Goal: Information Seeking & Learning: Learn about a topic

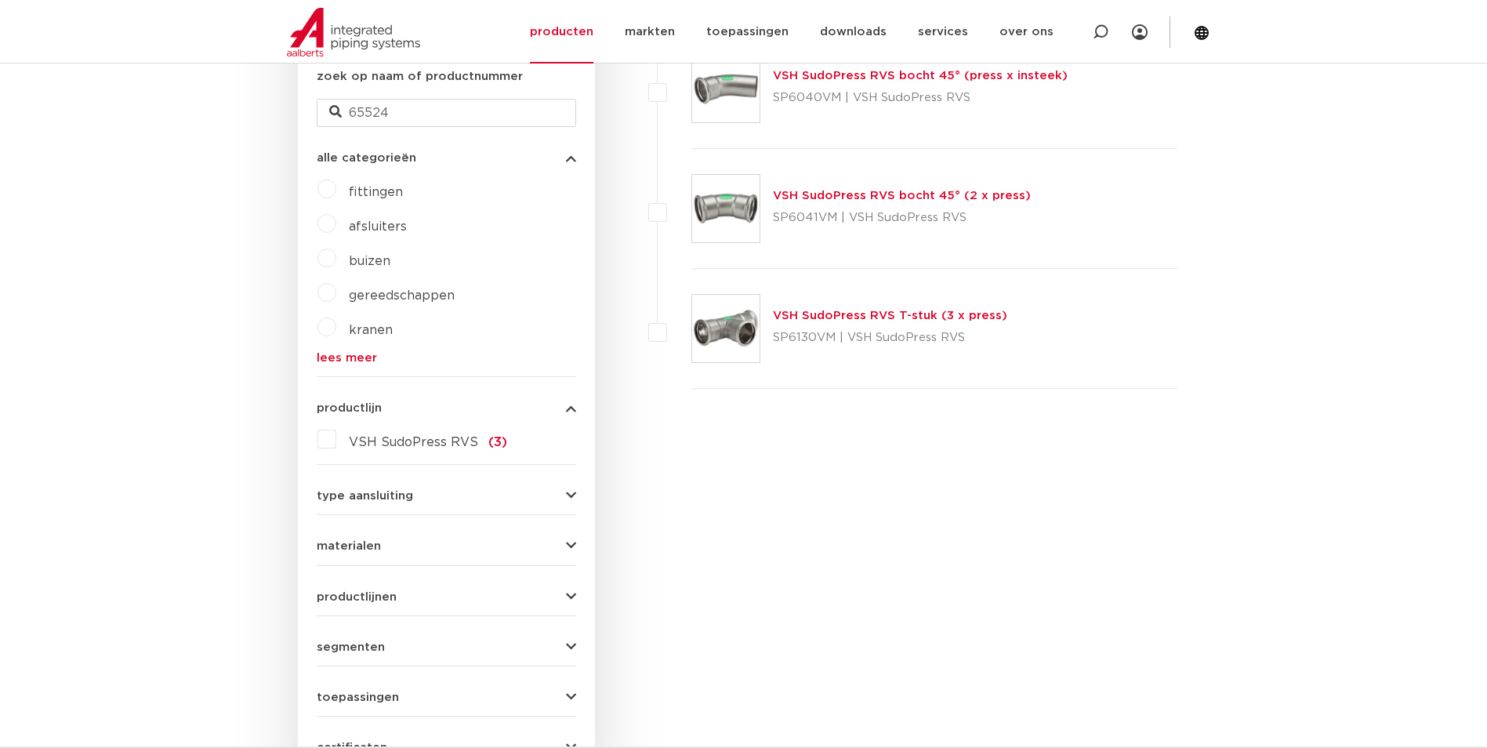
scroll to position [157, 0]
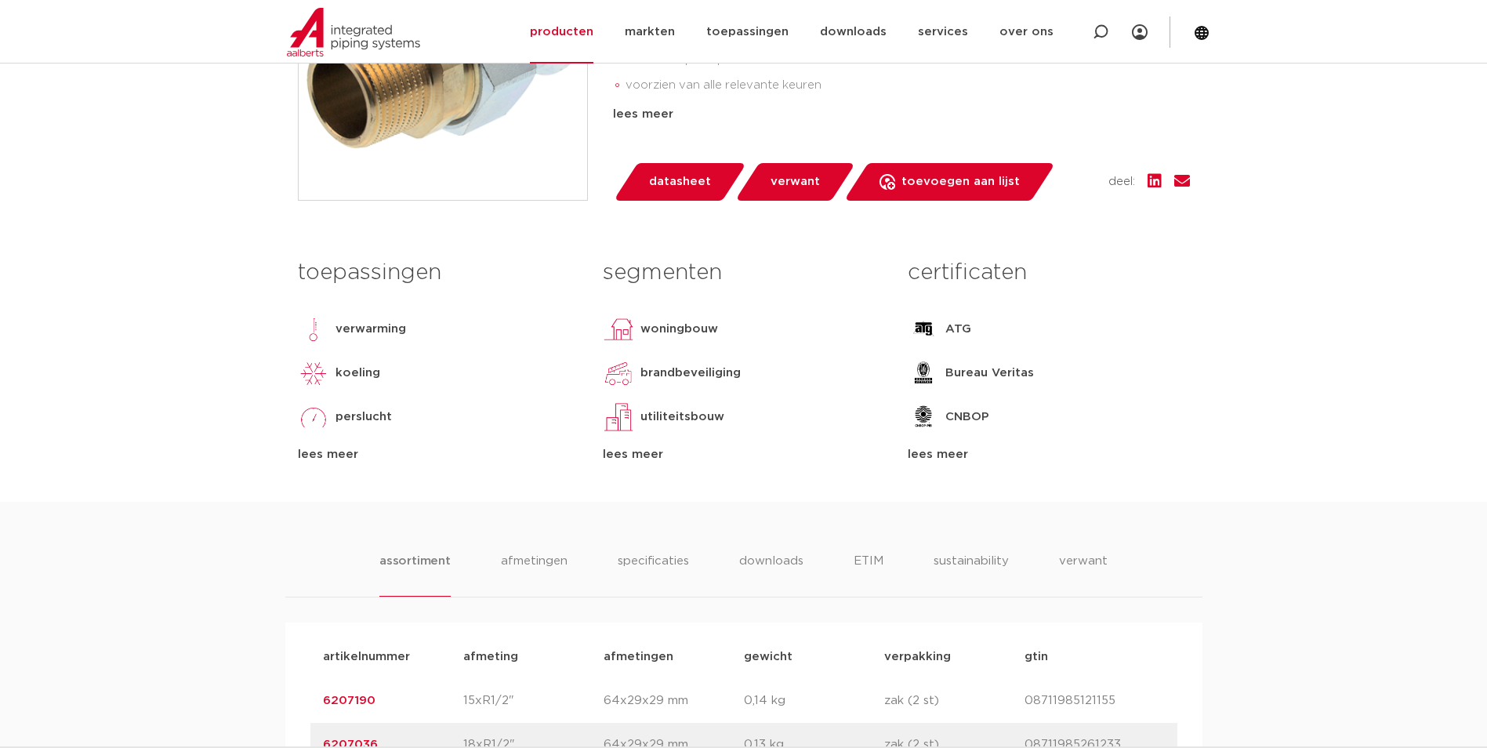
scroll to position [157, 0]
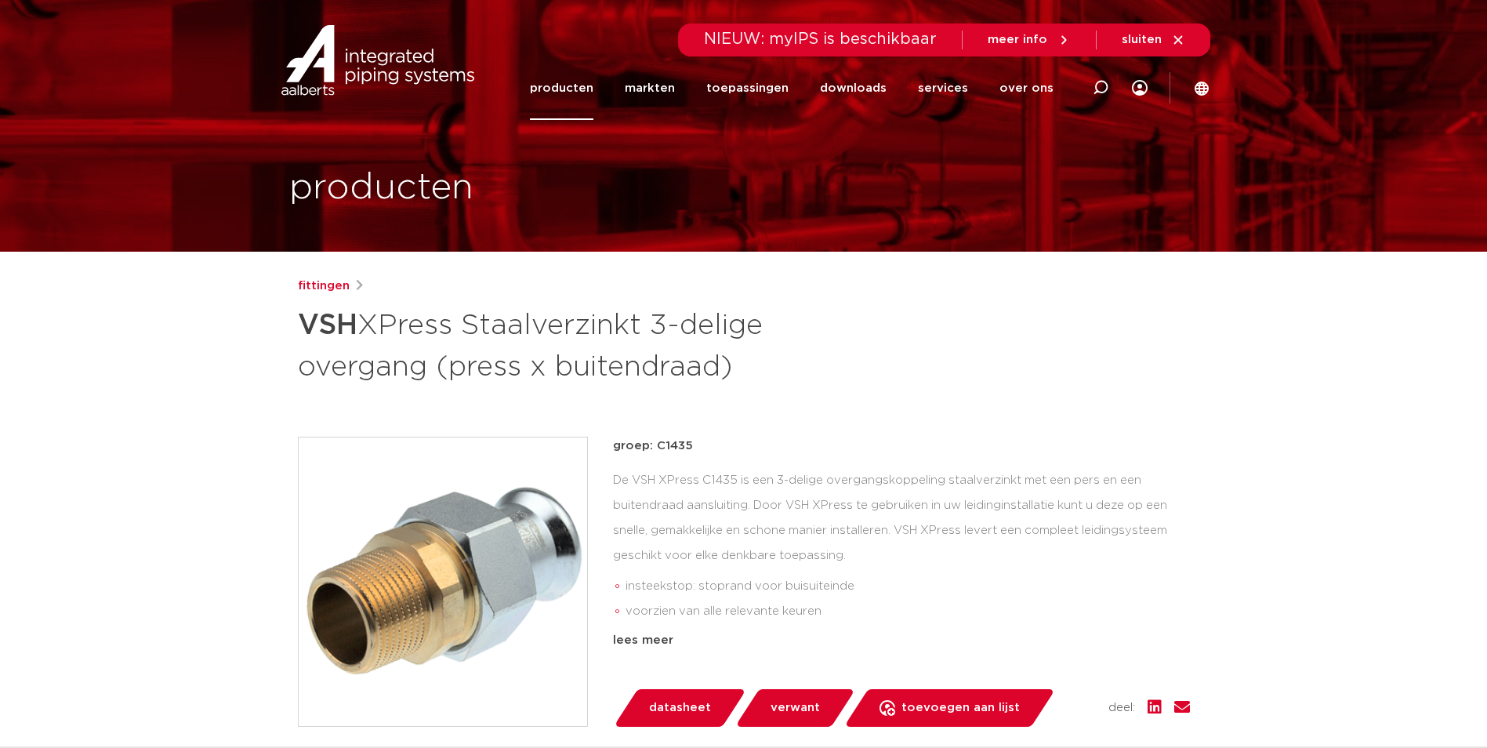
scroll to position [0, 0]
click at [568, 91] on link "producten" at bounding box center [562, 88] width 64 height 64
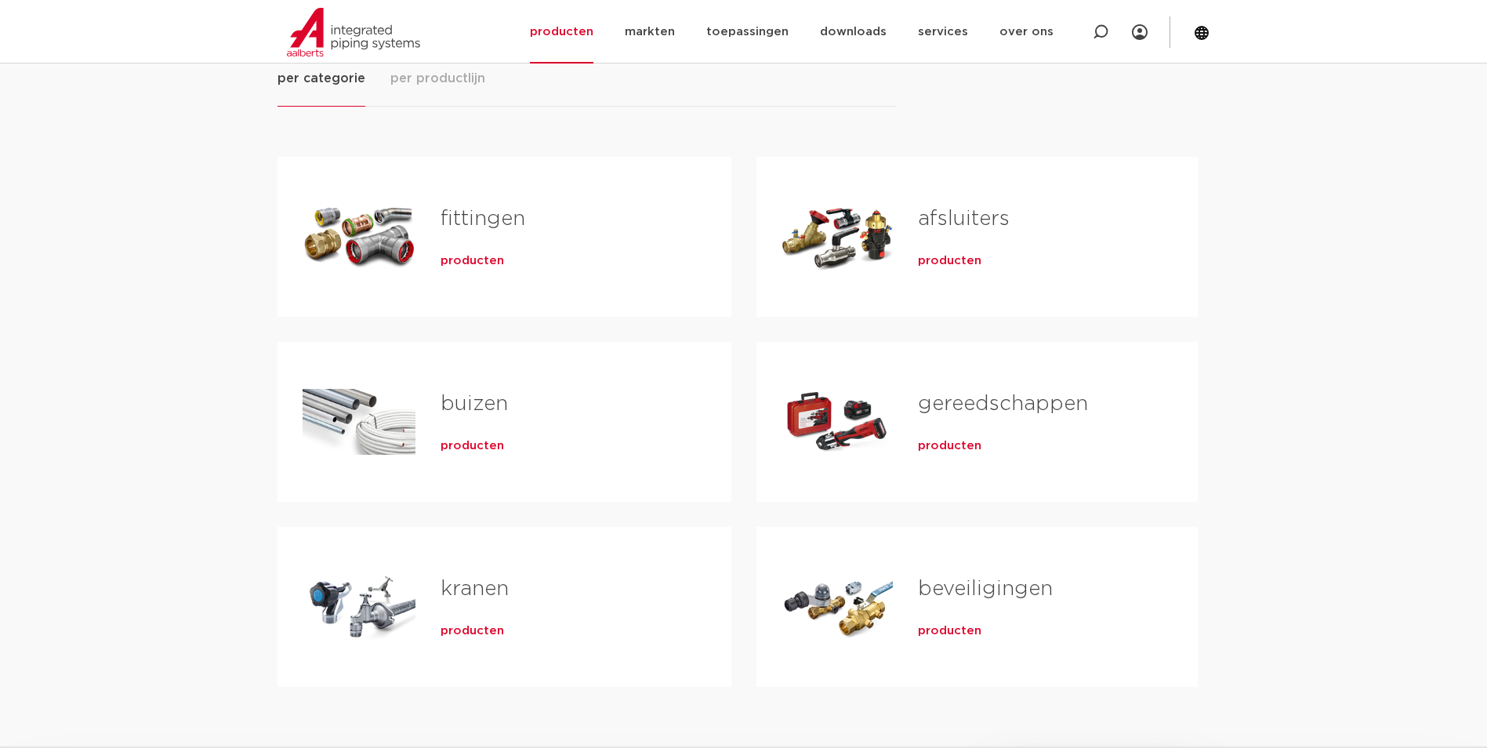
scroll to position [235, 0]
click at [485, 267] on span "producten" at bounding box center [473, 260] width 64 height 16
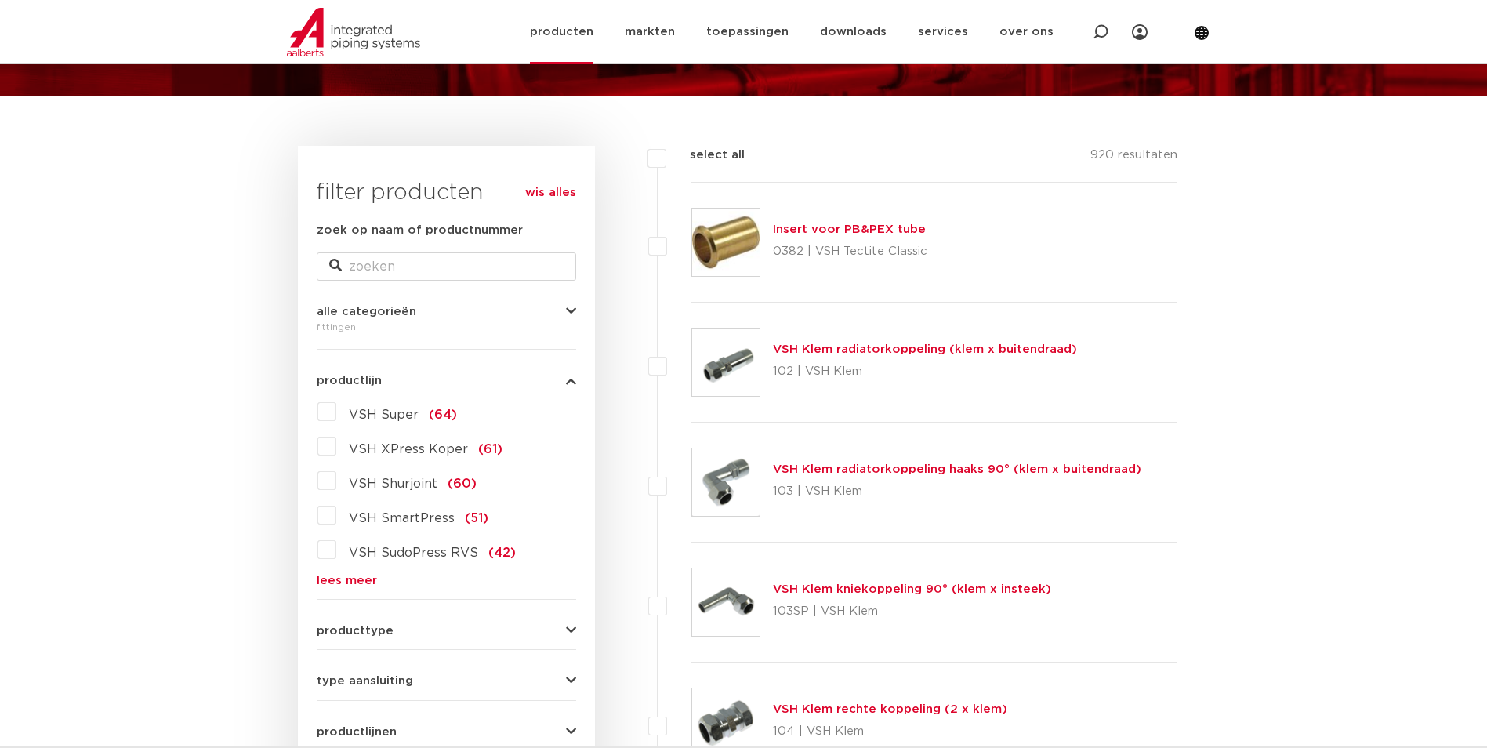
click at [361, 22] on img at bounding box center [353, 32] width 133 height 49
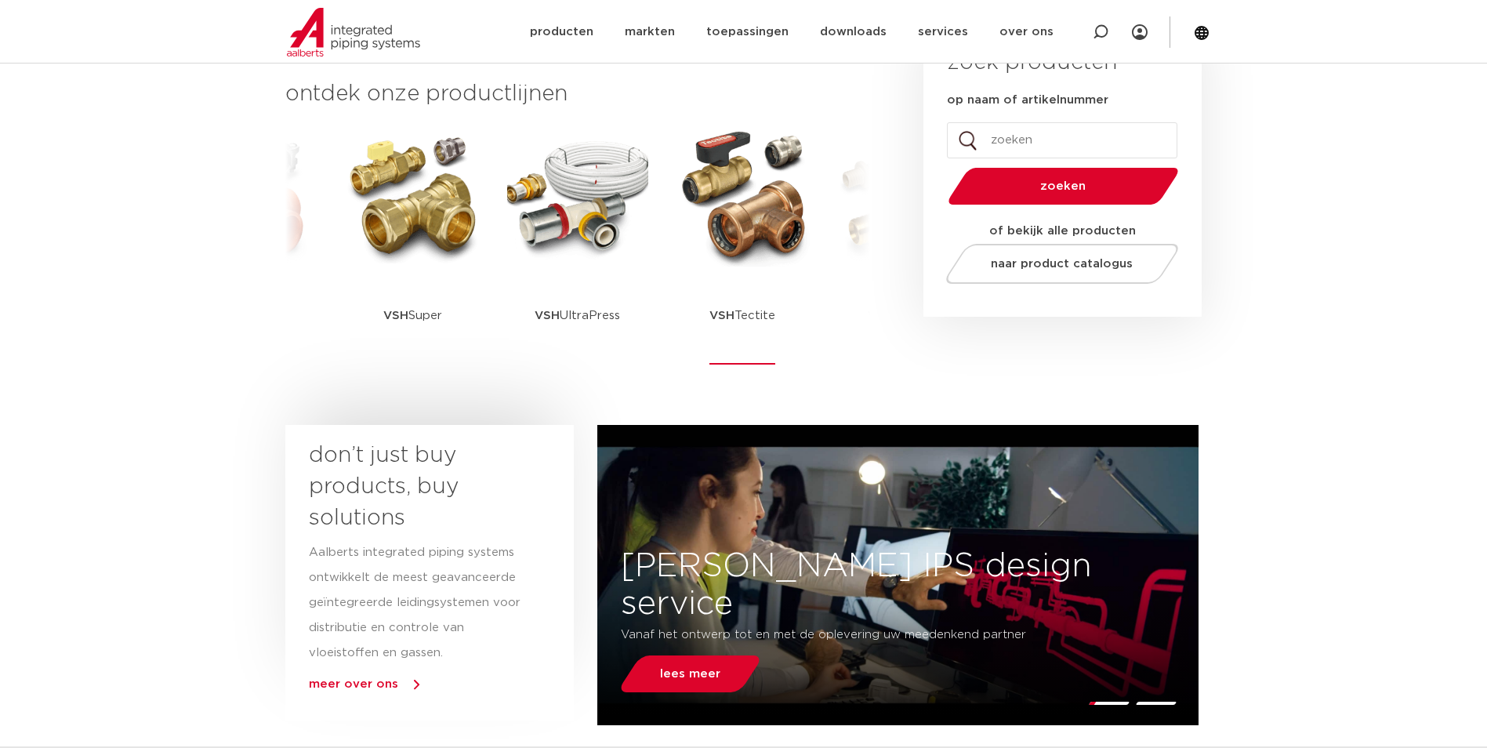
click at [703, 242] on img at bounding box center [742, 195] width 141 height 141
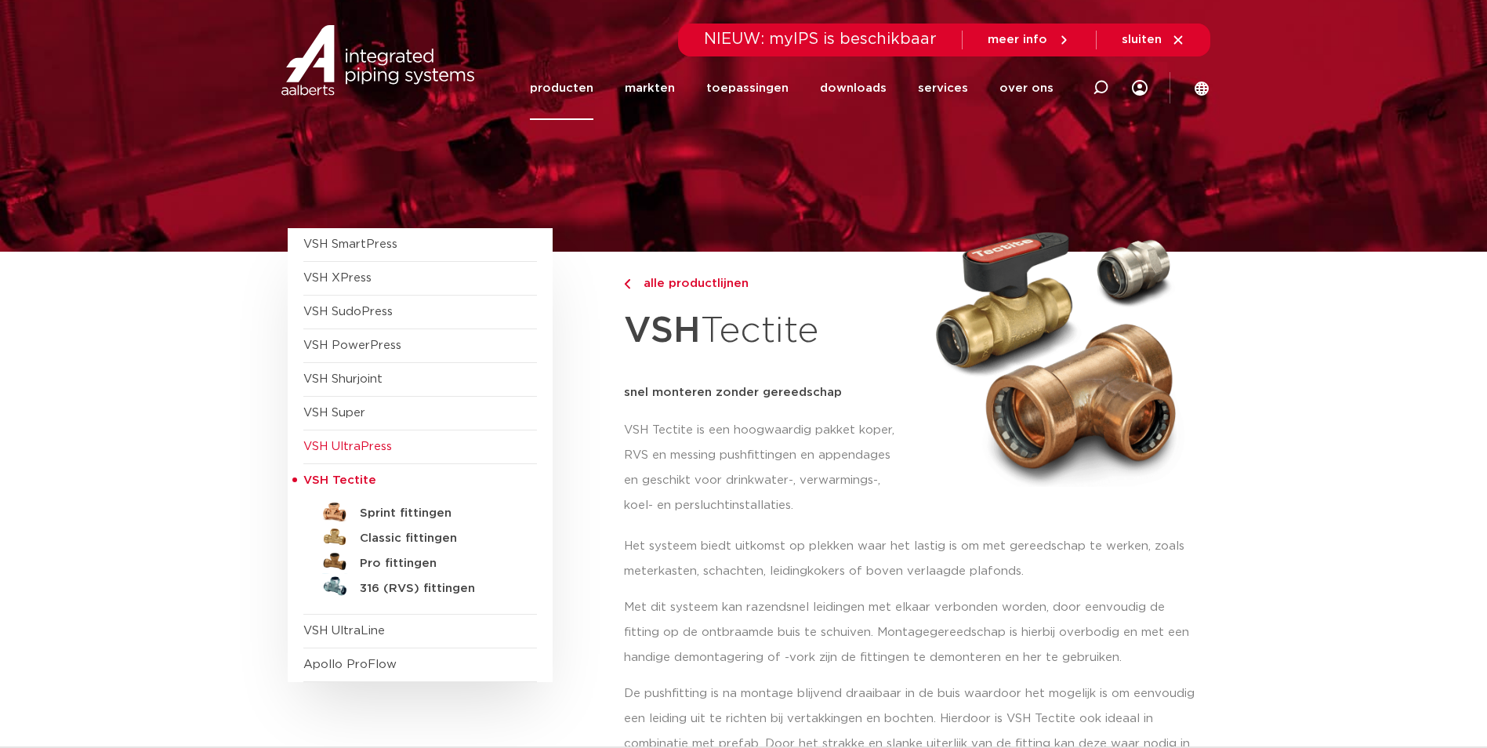
click at [351, 449] on span "VSH UltraPress" at bounding box center [347, 447] width 89 height 12
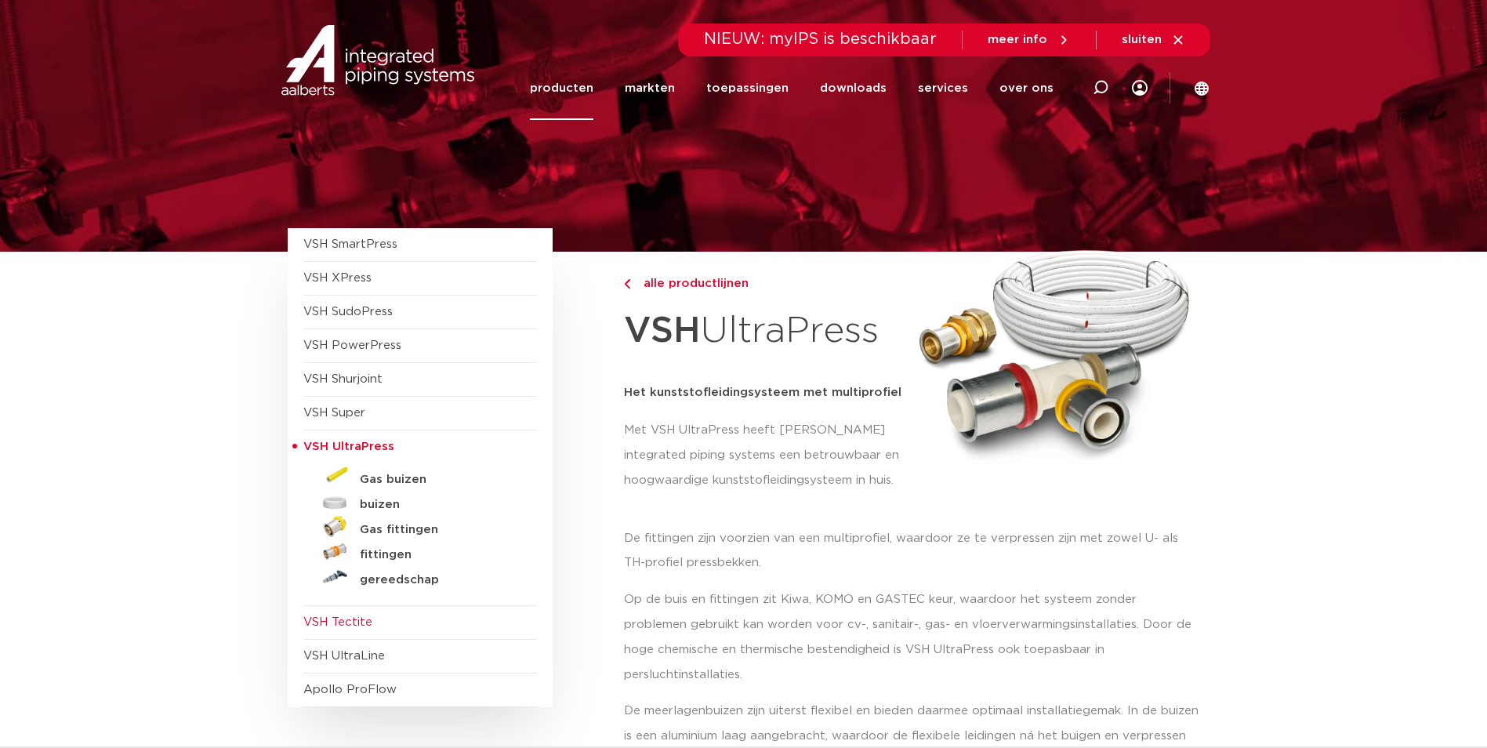
click at [330, 612] on span "VSH Tectite" at bounding box center [420, 623] width 234 height 34
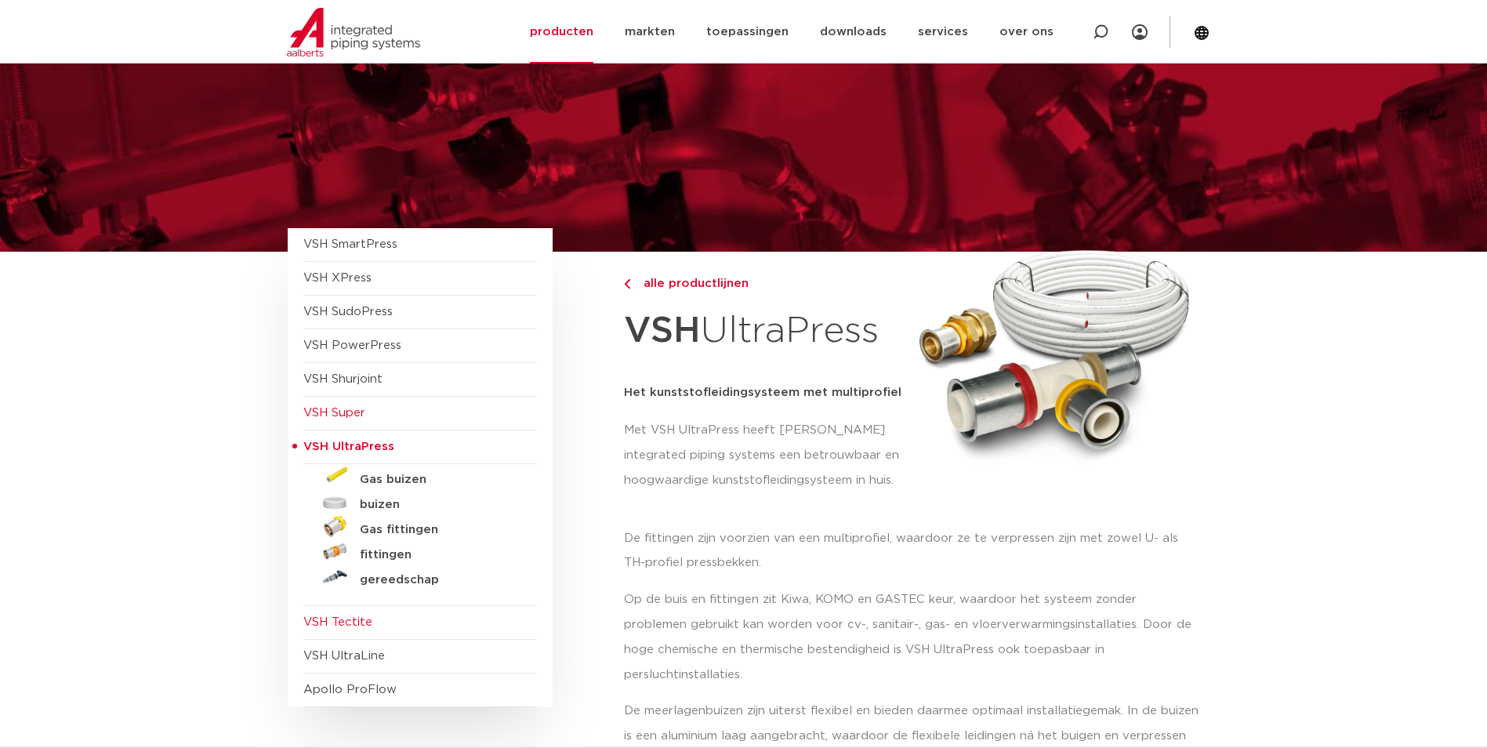
scroll to position [78, 0]
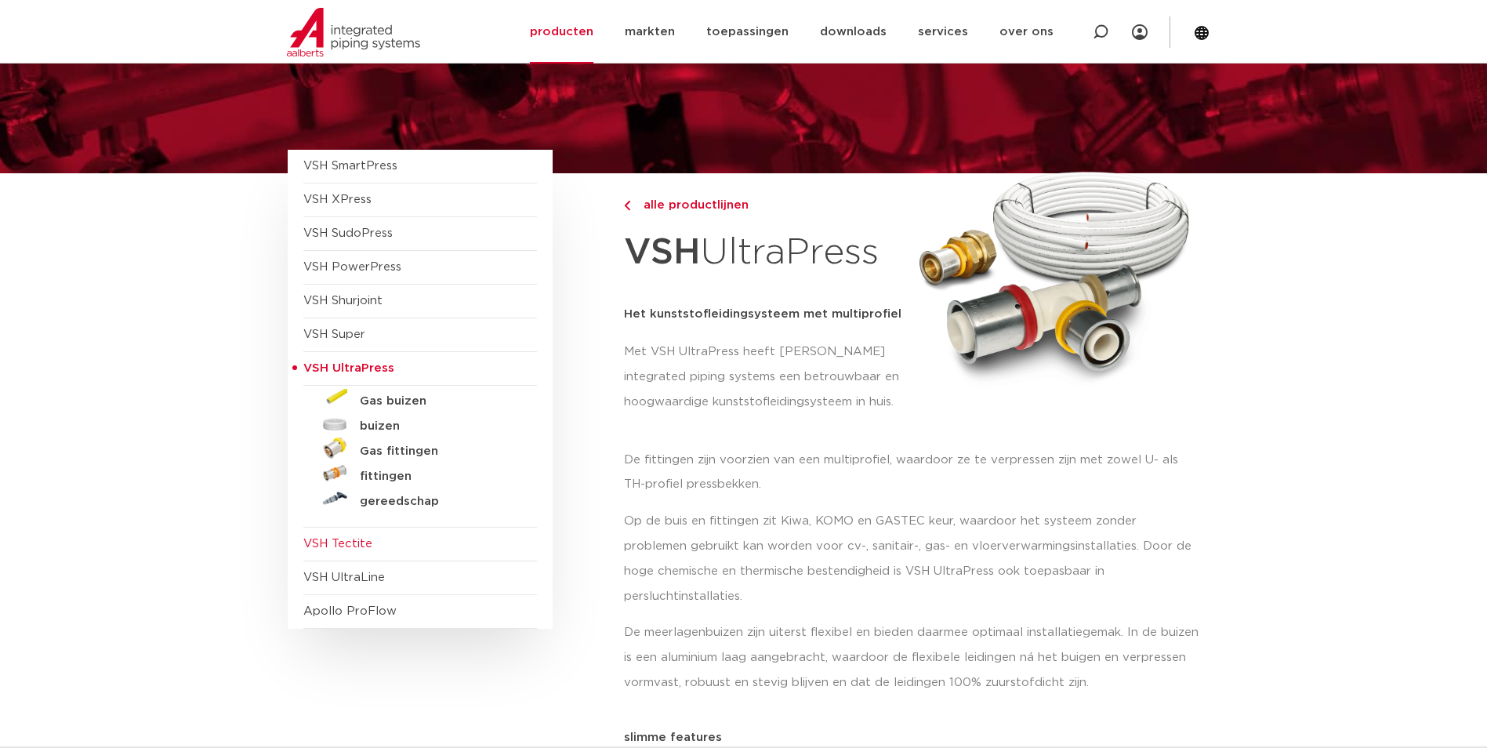
click at [332, 539] on span "VSH Tectite" at bounding box center [337, 544] width 69 height 12
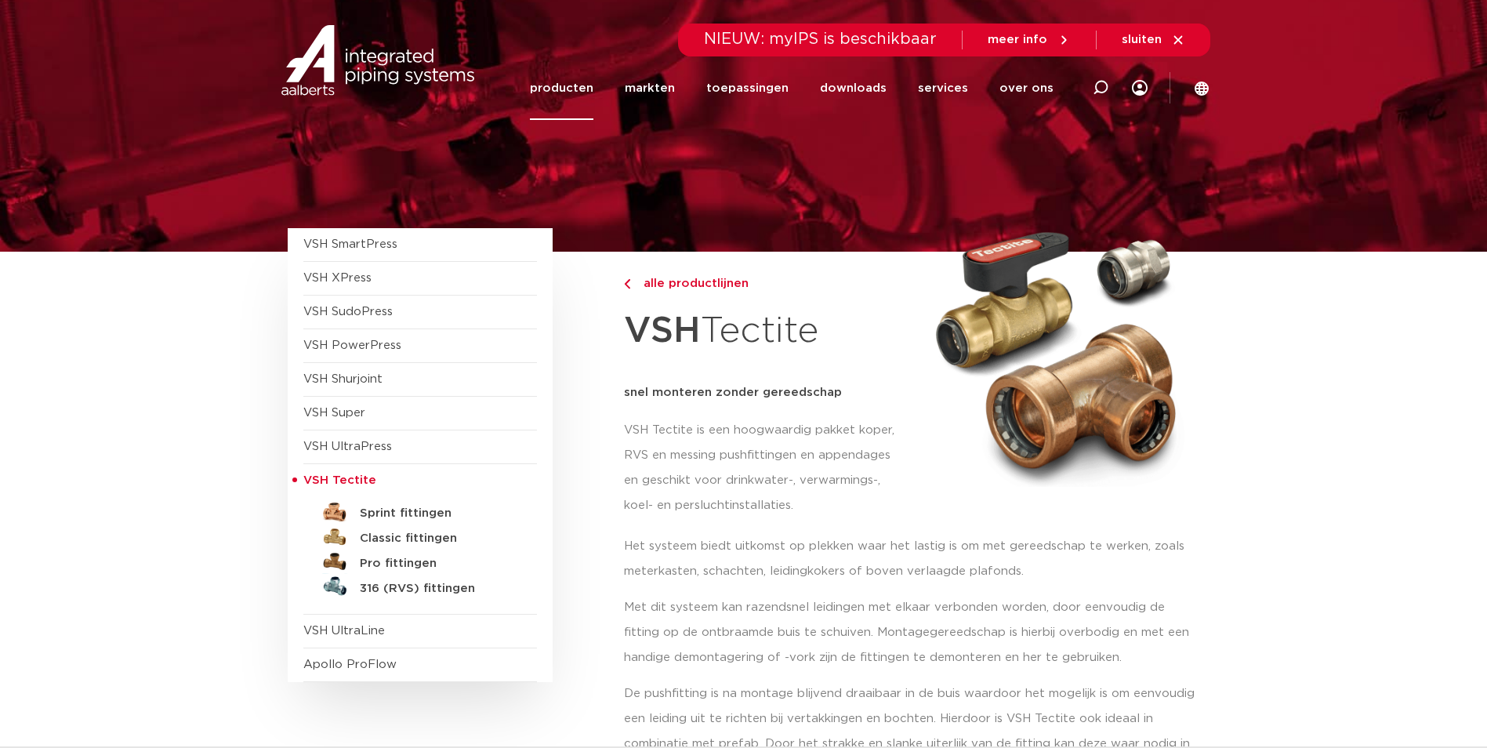
scroll to position [78, 0]
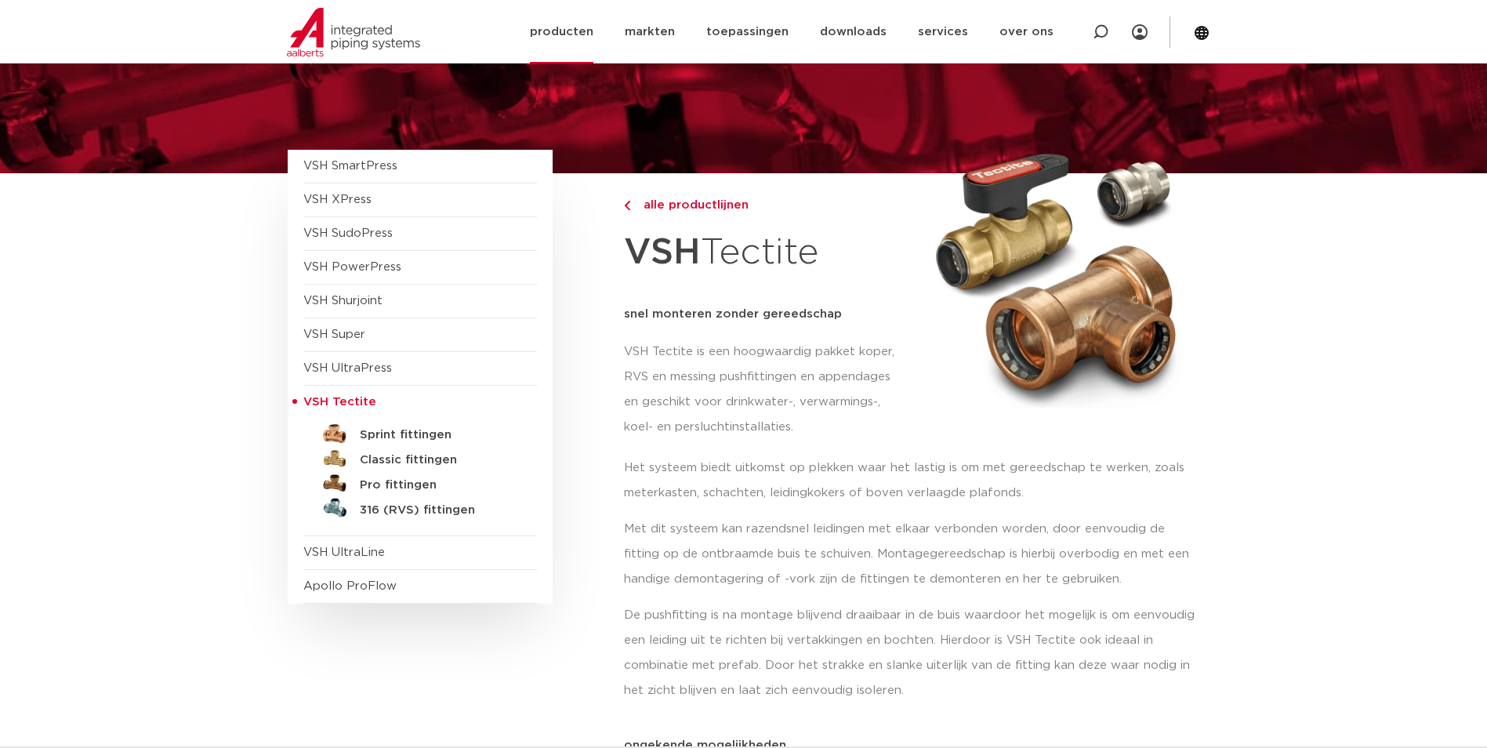
click at [565, 20] on link "producten" at bounding box center [562, 32] width 64 height 64
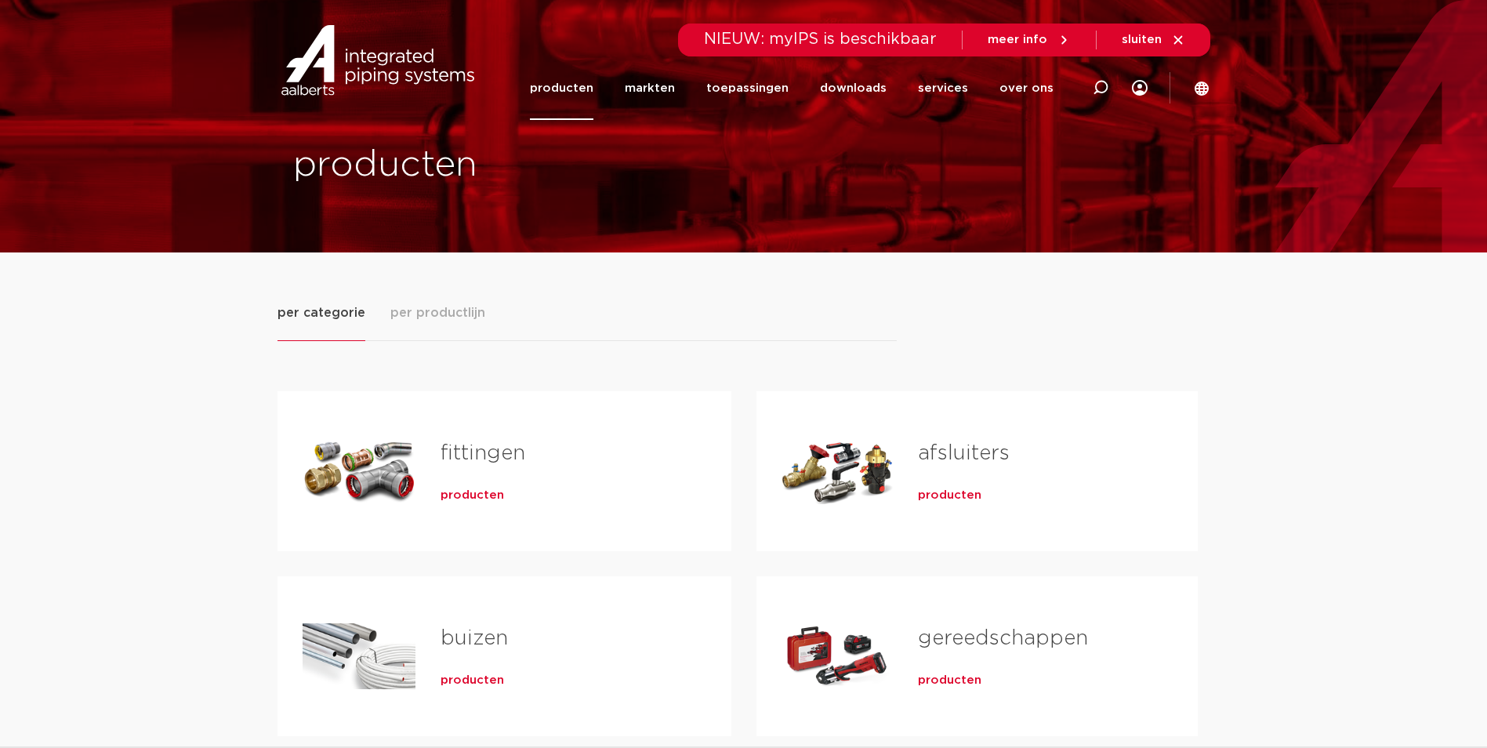
click at [467, 491] on span "producten" at bounding box center [473, 496] width 64 height 16
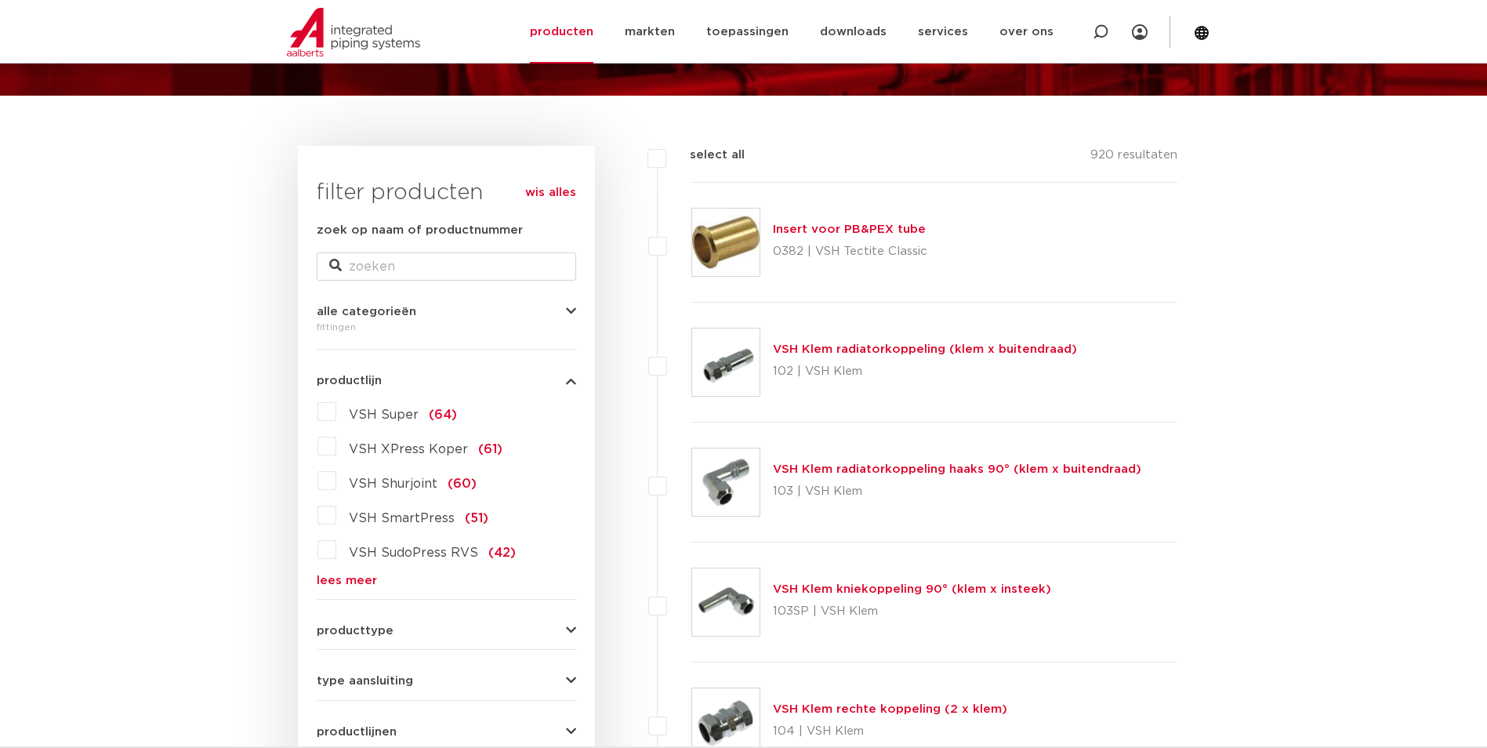
click at [365, 576] on link "lees meer" at bounding box center [447, 581] width 260 height 12
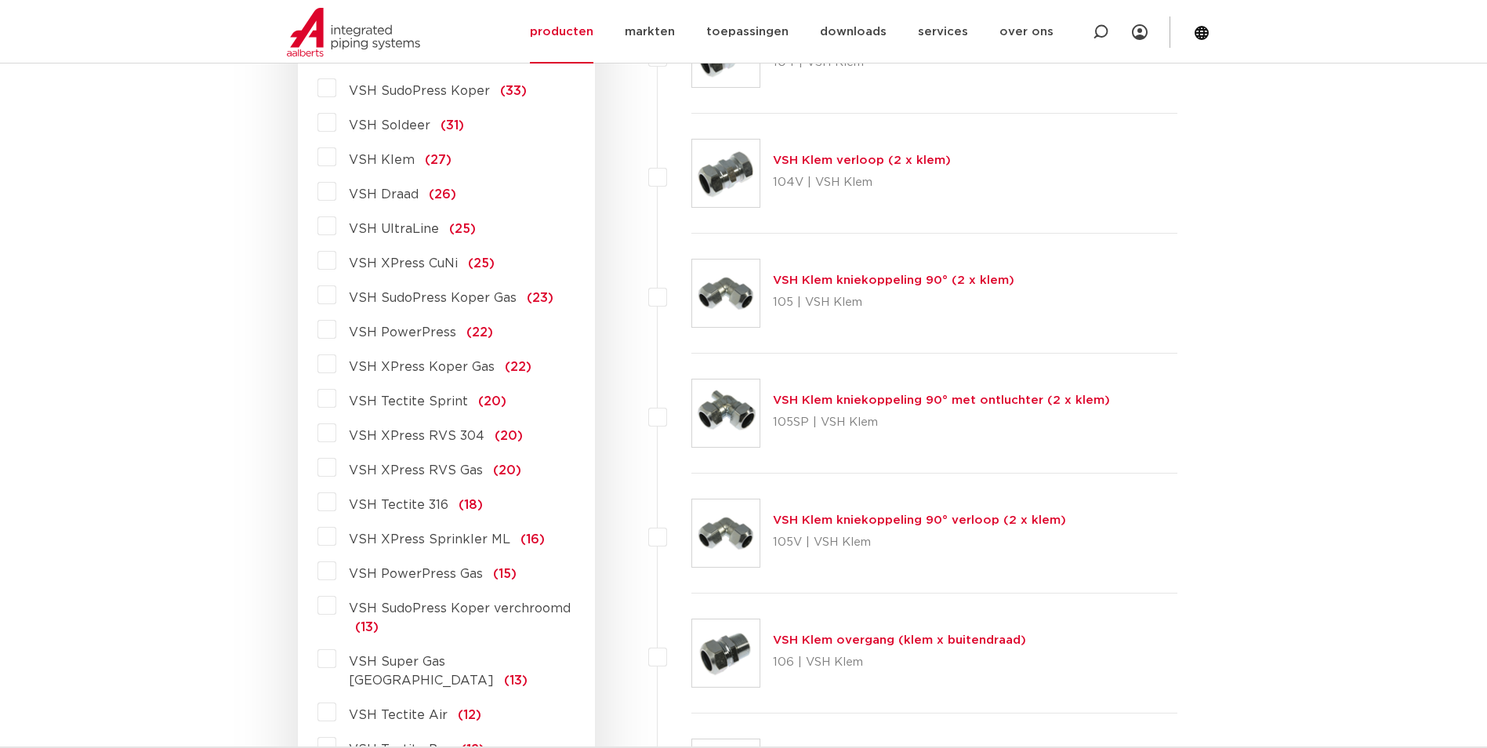
scroll to position [863, 0]
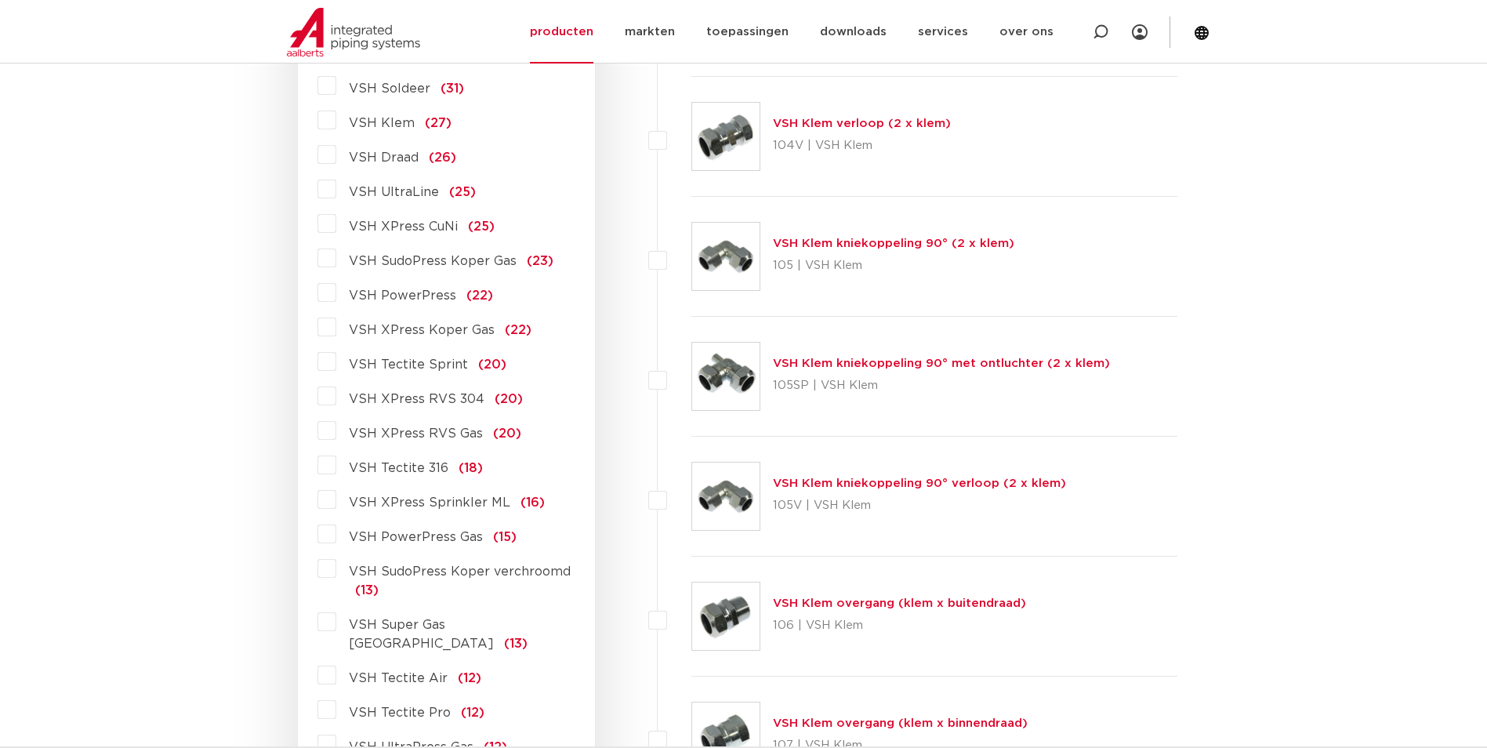
click at [362, 672] on span "VSH Tectite Air" at bounding box center [398, 678] width 99 height 13
click at [0, 0] on input "VSH Tectite Air (12)" at bounding box center [0, 0] width 0 height 0
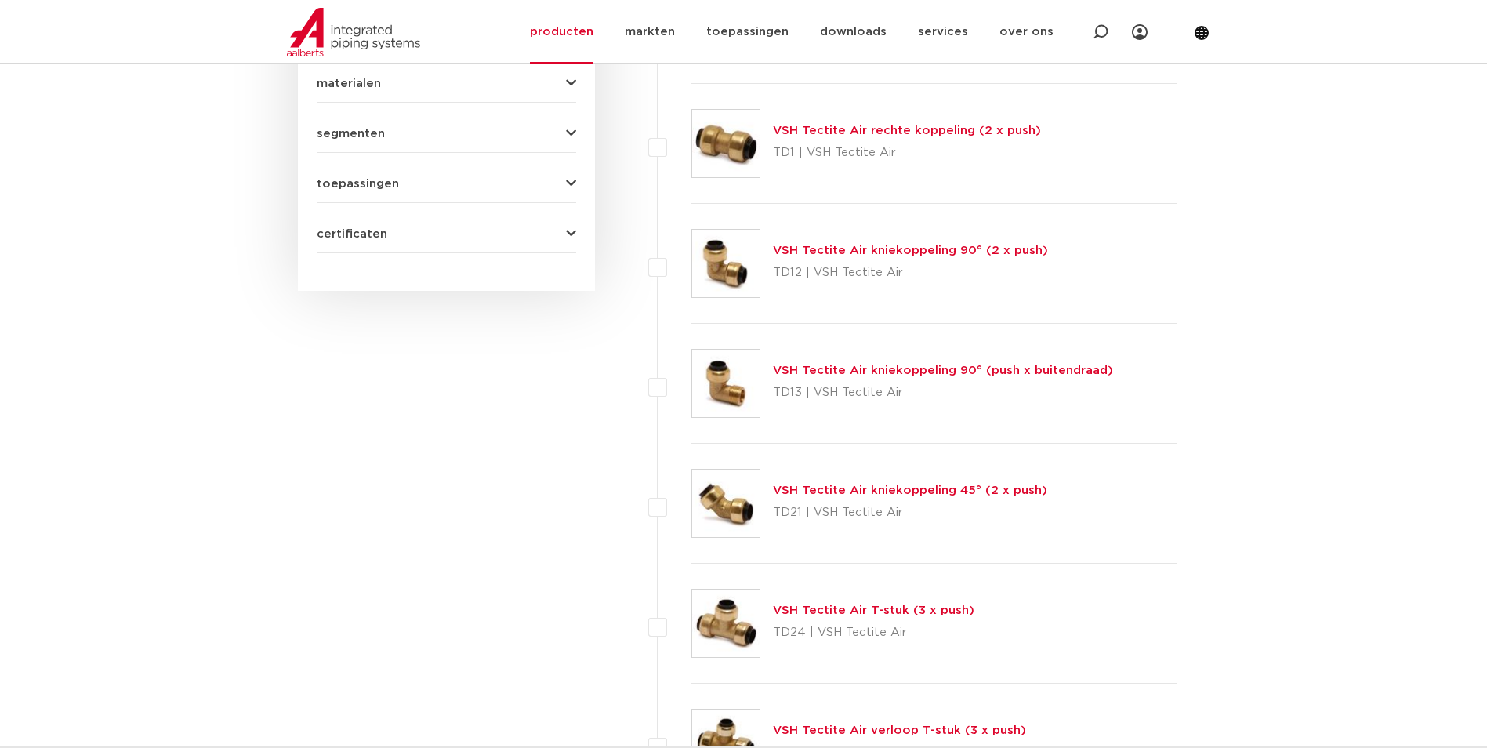
scroll to position [863, 0]
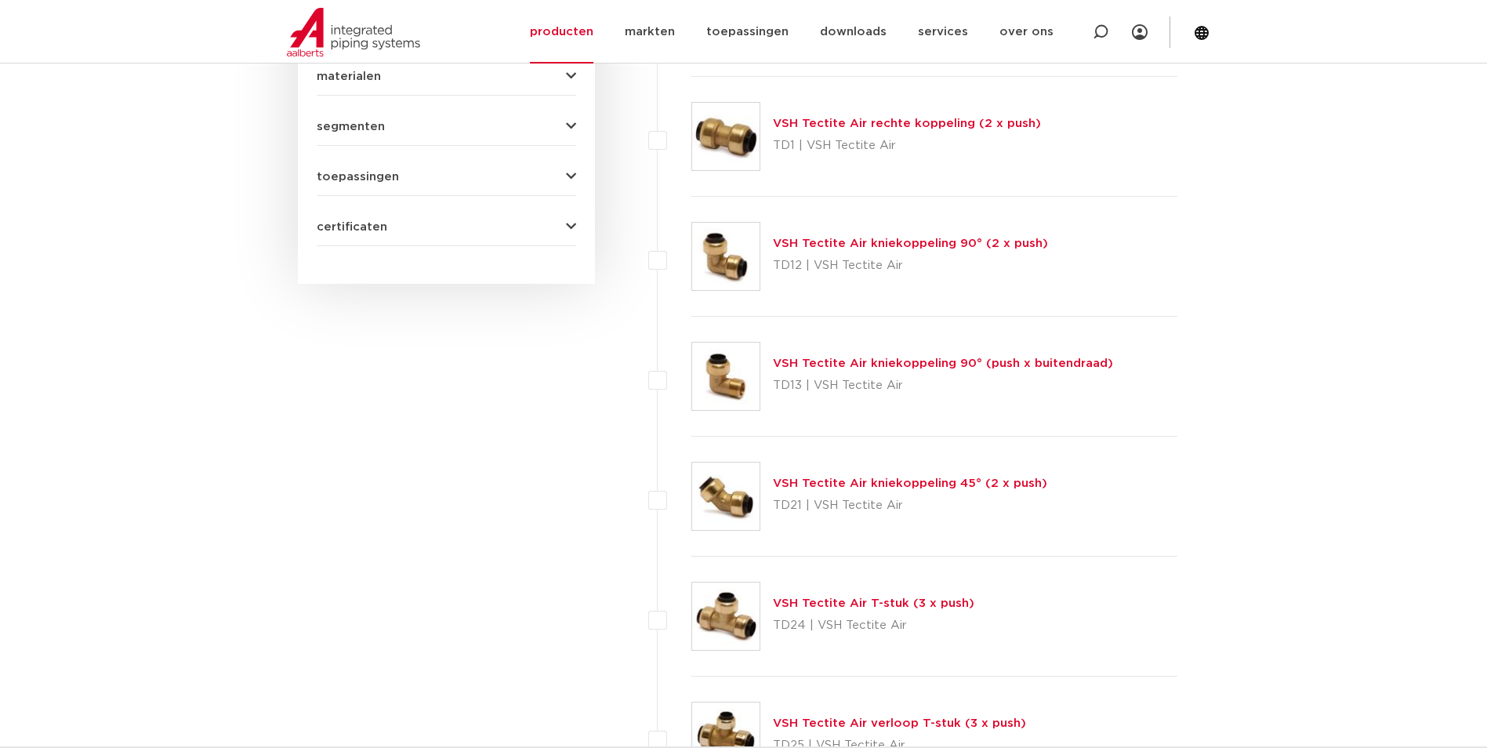
click at [834, 242] on link "VSH Tectite Air kniekoppeling 90° (2 x push)" at bounding box center [910, 244] width 275 height 12
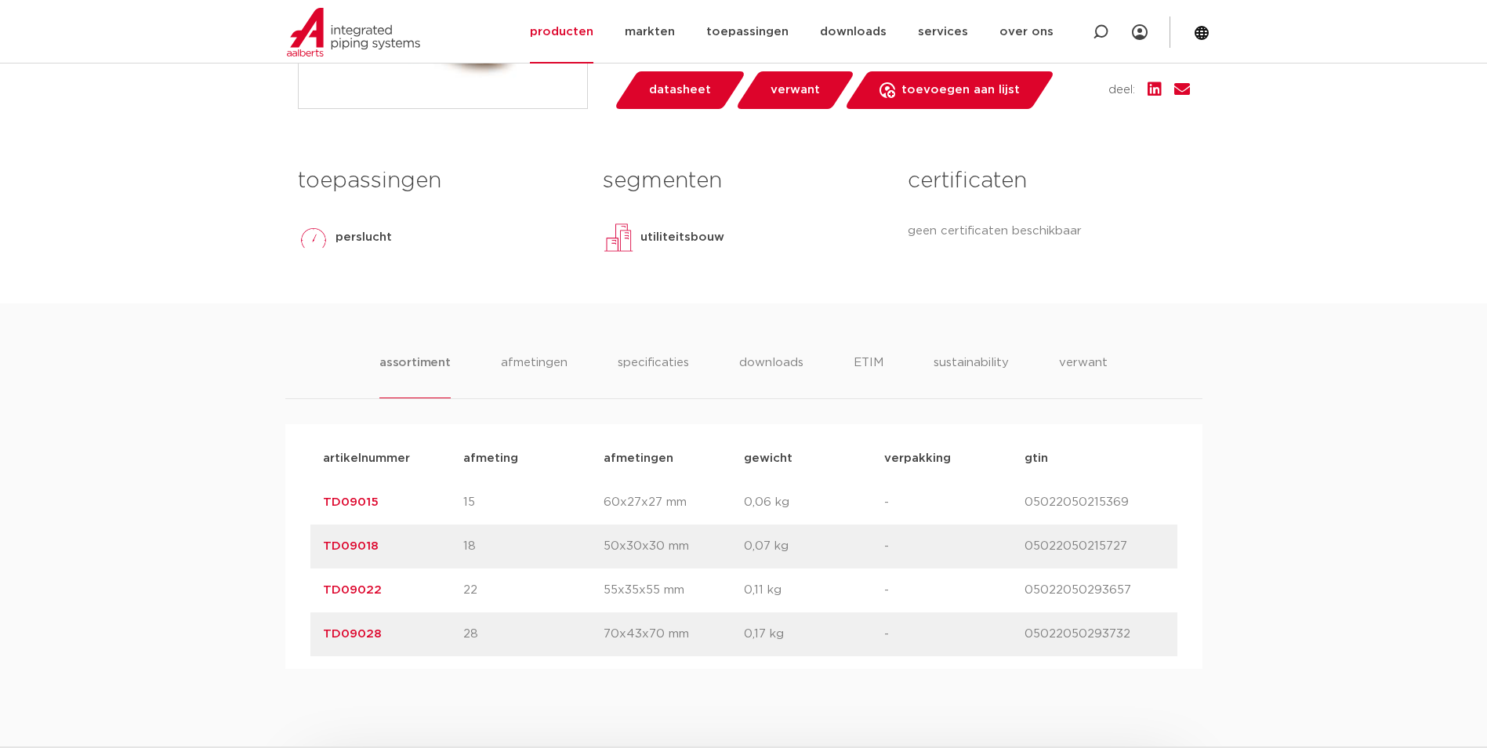
scroll to position [627, 0]
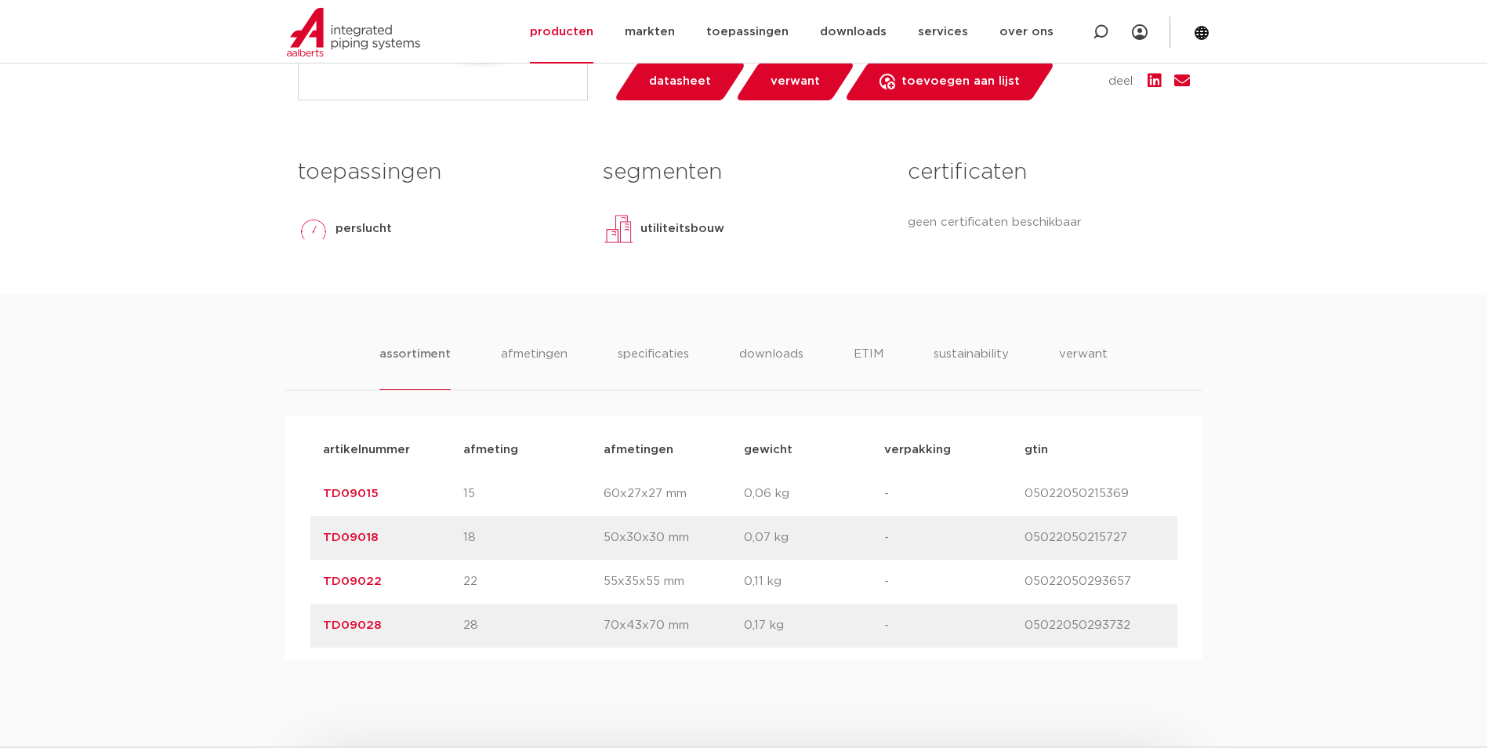
click at [370, 586] on link "TD09022" at bounding box center [352, 582] width 59 height 12
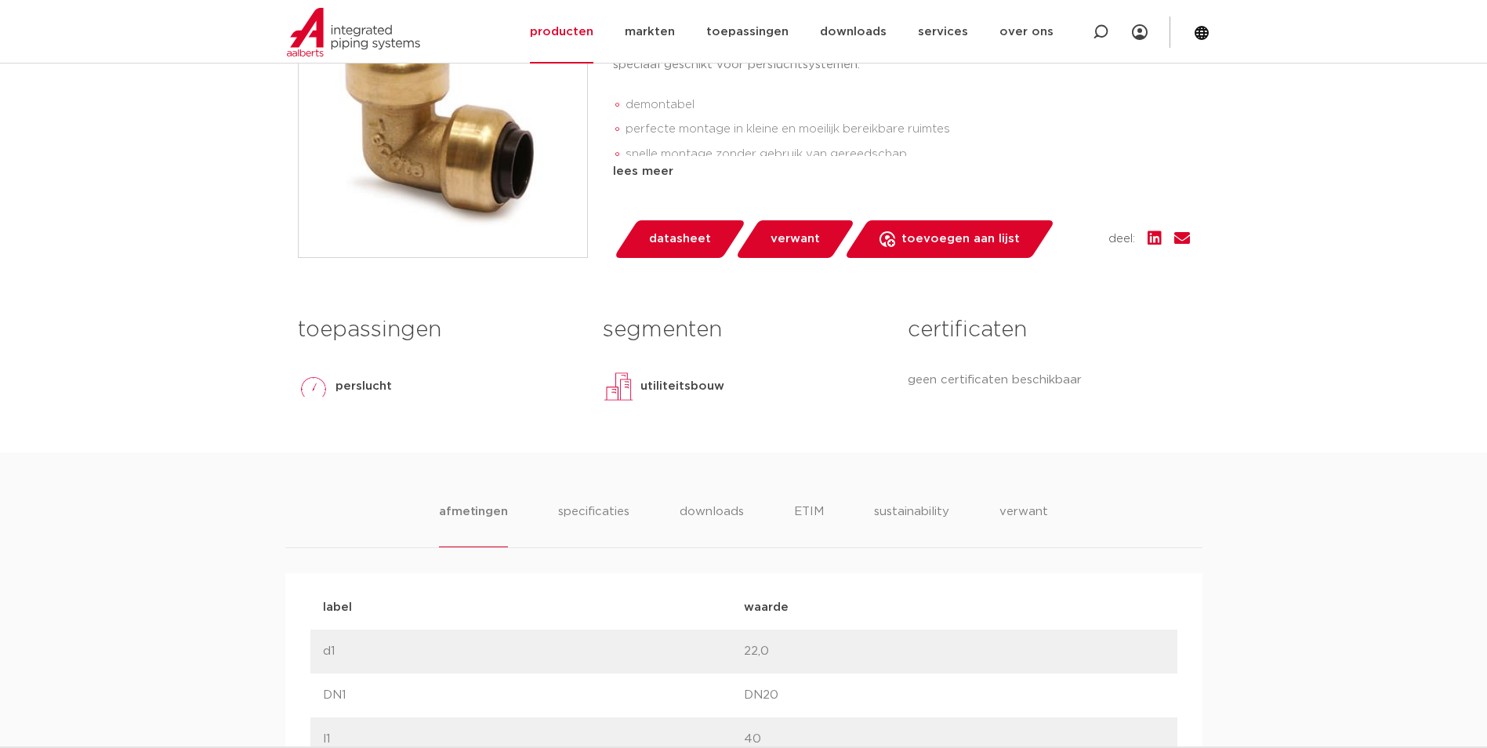
scroll to position [470, 0]
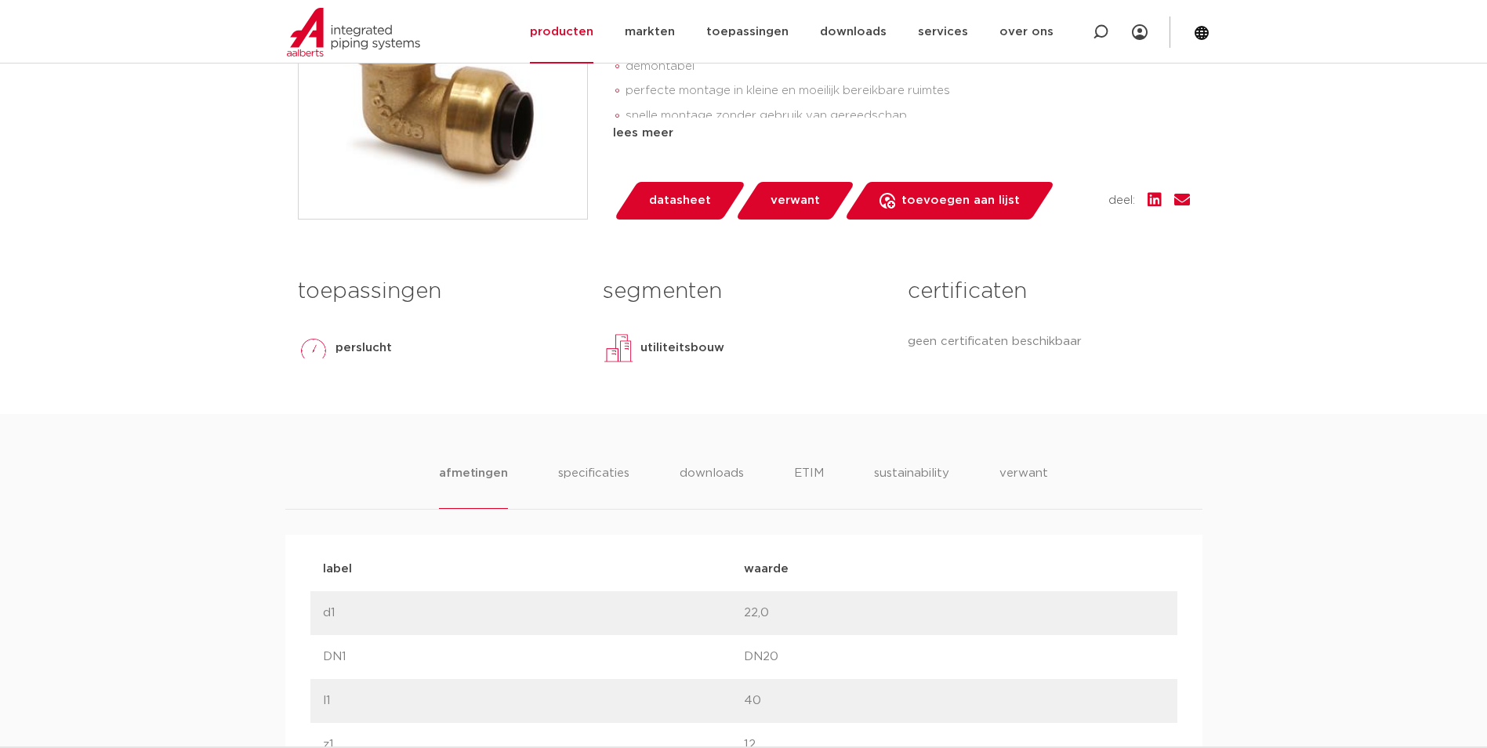
click at [960, 359] on div "certificaten geen certificaten beschikbaar" at bounding box center [1048, 323] width 305 height 107
click at [962, 347] on p "geen certificaten beschikbaar" at bounding box center [1048, 341] width 281 height 19
